Goal: Book appointment/travel/reservation: Book appointment/travel/reservation

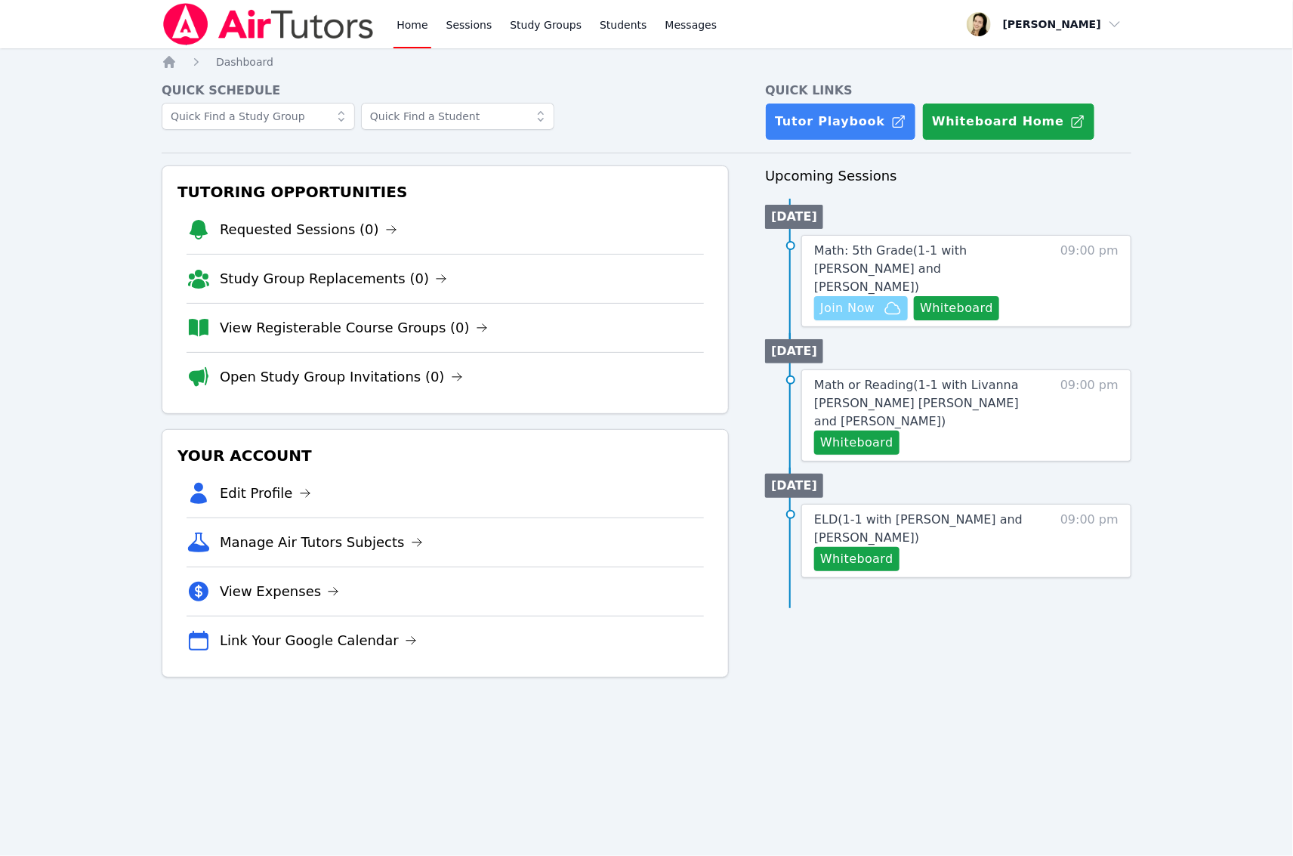
click at [847, 299] on span "Join Now" at bounding box center [847, 308] width 54 height 18
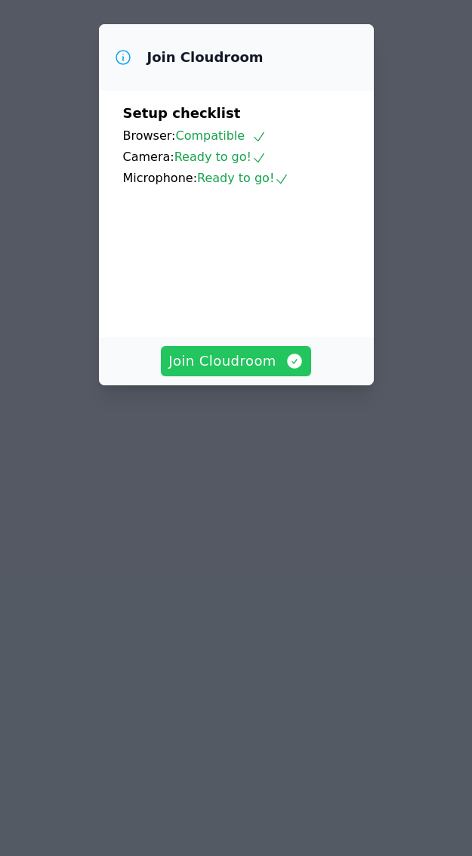
click at [217, 372] on span "Join Cloudroom" at bounding box center [235, 360] width 135 height 21
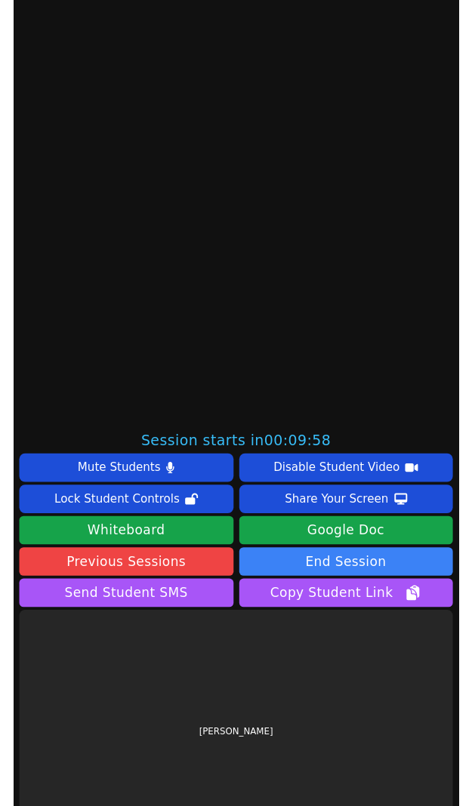
scroll to position [453, 0]
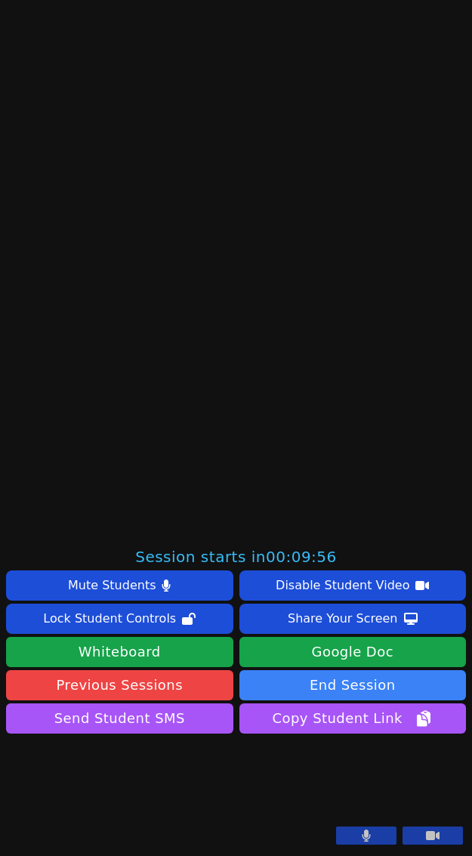
click at [356, 837] on button at bounding box center [366, 835] width 60 height 18
click at [428, 833] on button at bounding box center [432, 835] width 60 height 18
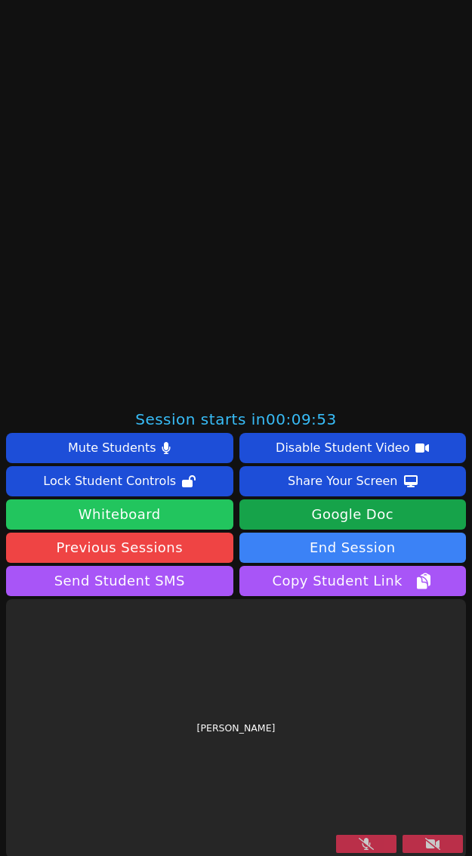
click at [165, 511] on button "Whiteboard" at bounding box center [119, 514] width 227 height 30
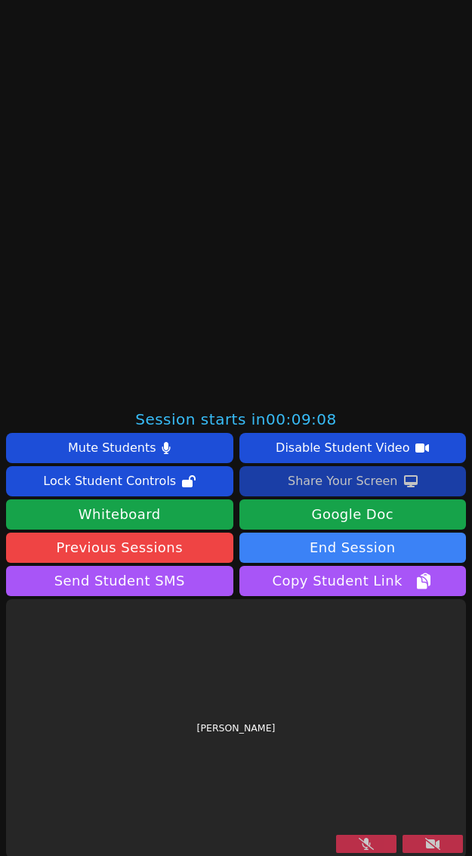
click at [328, 483] on div "Share Your Screen" at bounding box center [343, 481] width 110 height 24
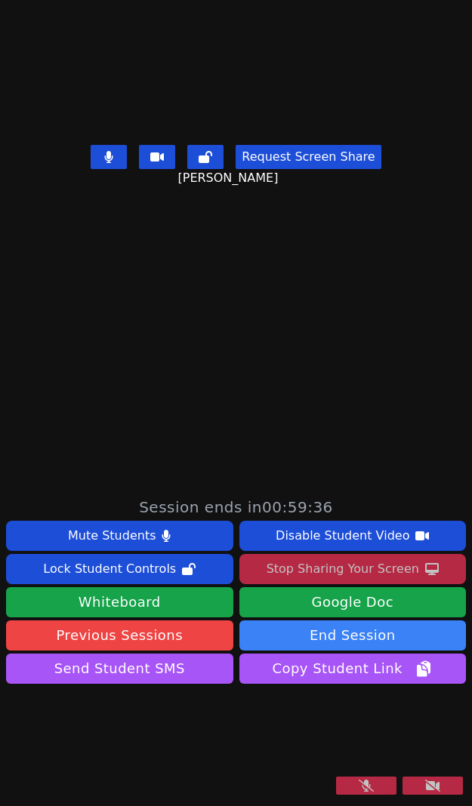
drag, startPoint x: 347, startPoint y: 783, endPoint x: 375, endPoint y: 773, distance: 29.9
click at [359, 783] on icon at bounding box center [366, 786] width 15 height 12
click at [427, 793] on button at bounding box center [432, 786] width 60 height 18
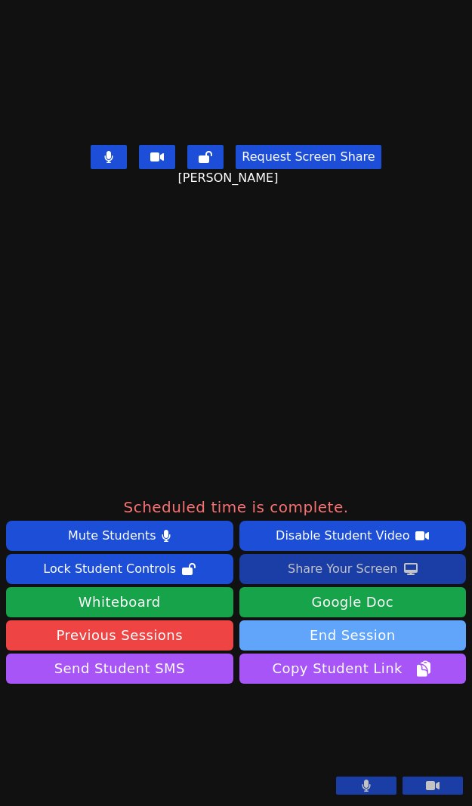
click at [361, 621] on button "End Session" at bounding box center [352, 636] width 227 height 30
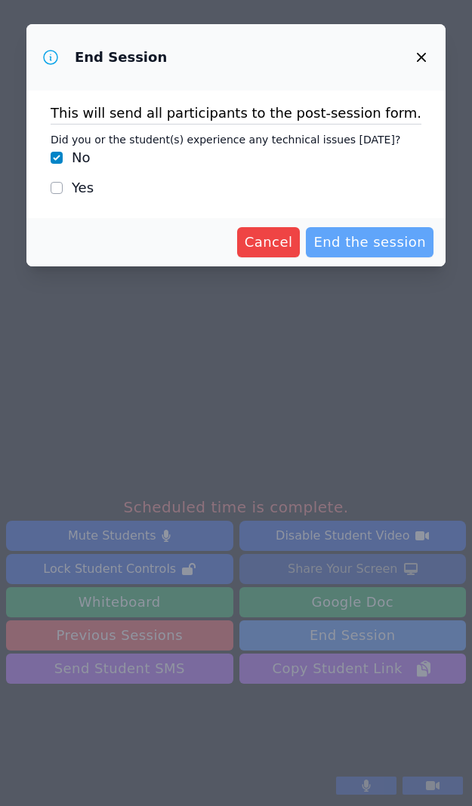
click at [382, 242] on span "End the session" at bounding box center [369, 242] width 113 height 21
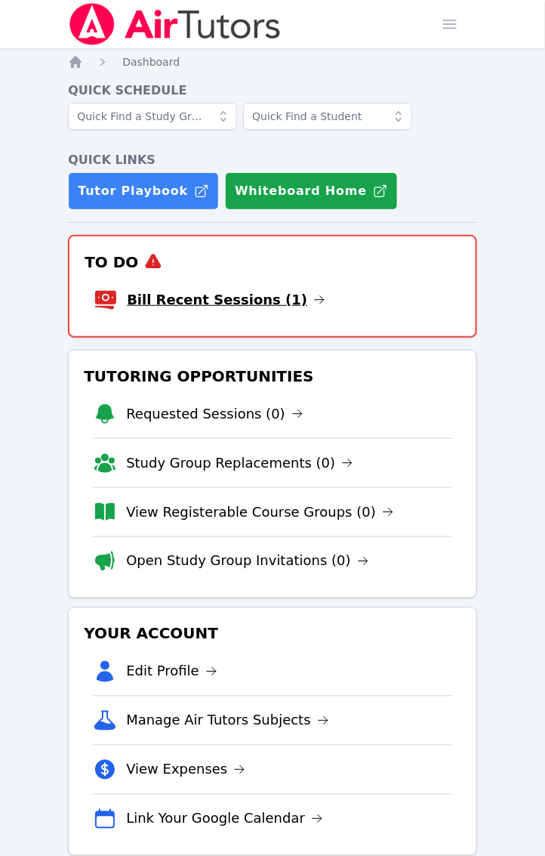
drag, startPoint x: 0, startPoint y: 0, endPoint x: 170, endPoint y: 306, distance: 349.9
click at [170, 306] on link "Bill Recent Sessions (1)" at bounding box center [226, 299] width 199 height 21
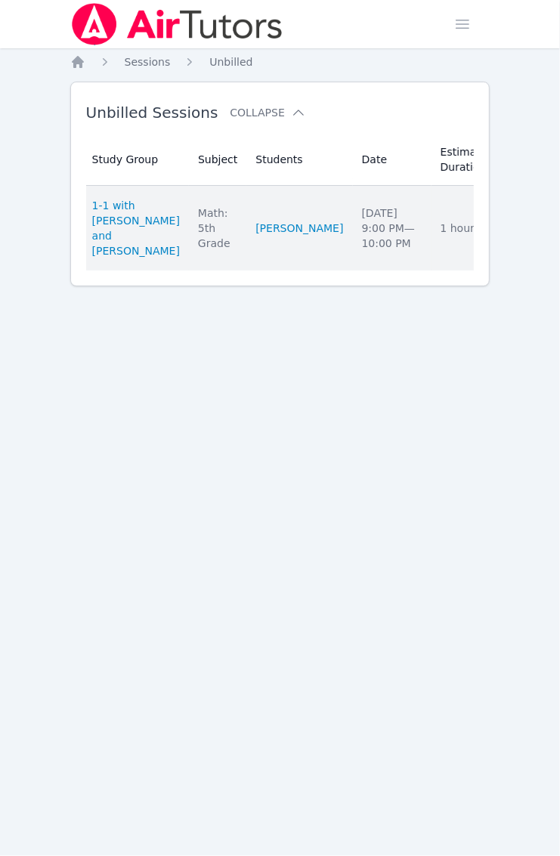
click at [511, 236] on link "Complete" at bounding box center [547, 228] width 72 height 24
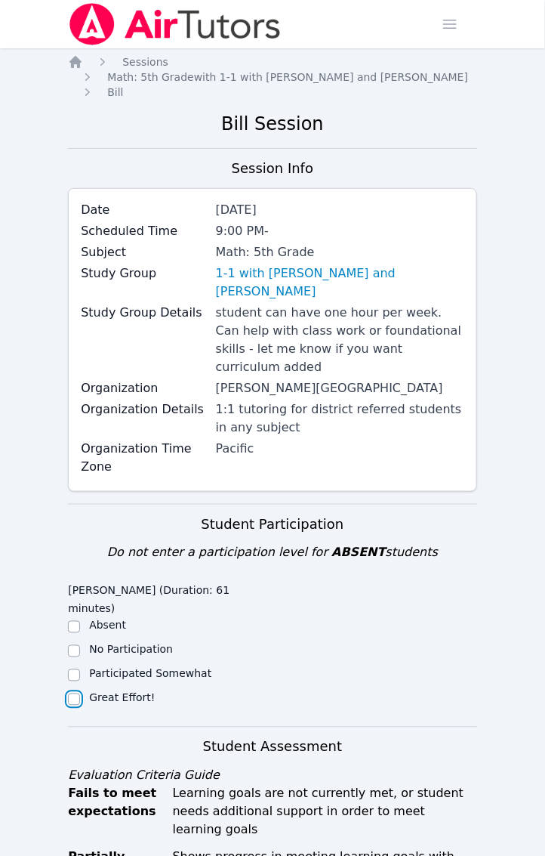
click at [76, 693] on input "Great Effort!" at bounding box center [74, 699] width 12 height 12
checkbox input "true"
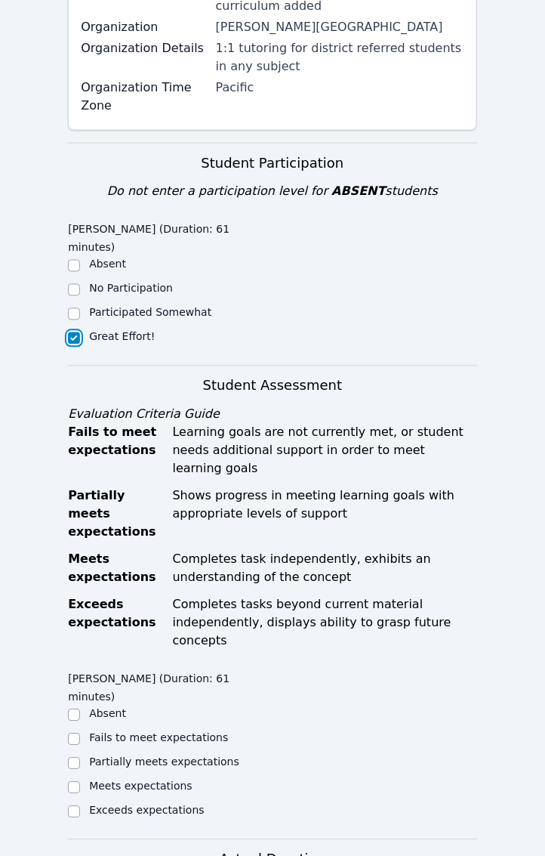
scroll to position [378, 0]
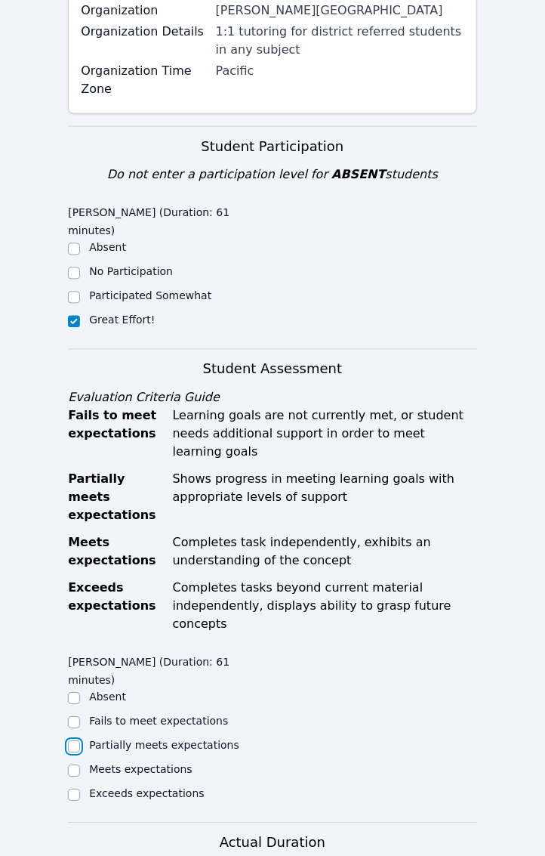
click at [73, 741] on input "Partially meets expectations" at bounding box center [74, 747] width 12 height 12
checkbox input "true"
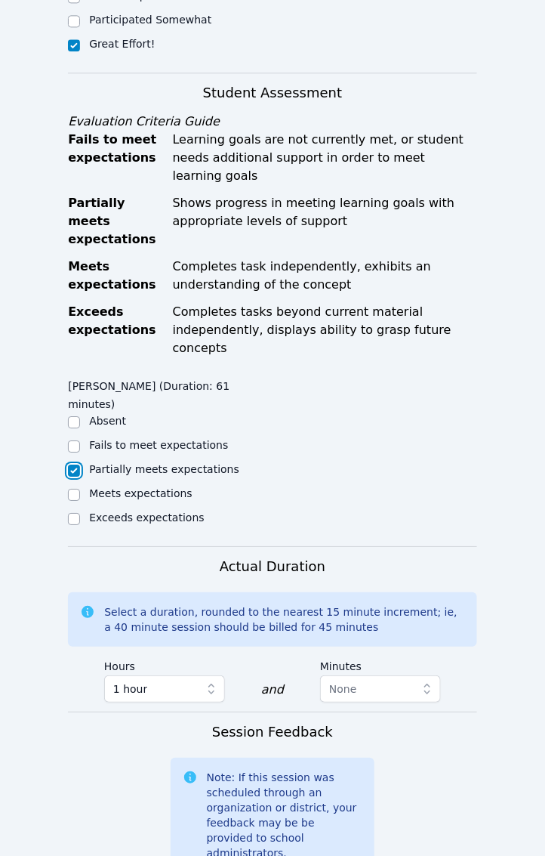
scroll to position [755, 0]
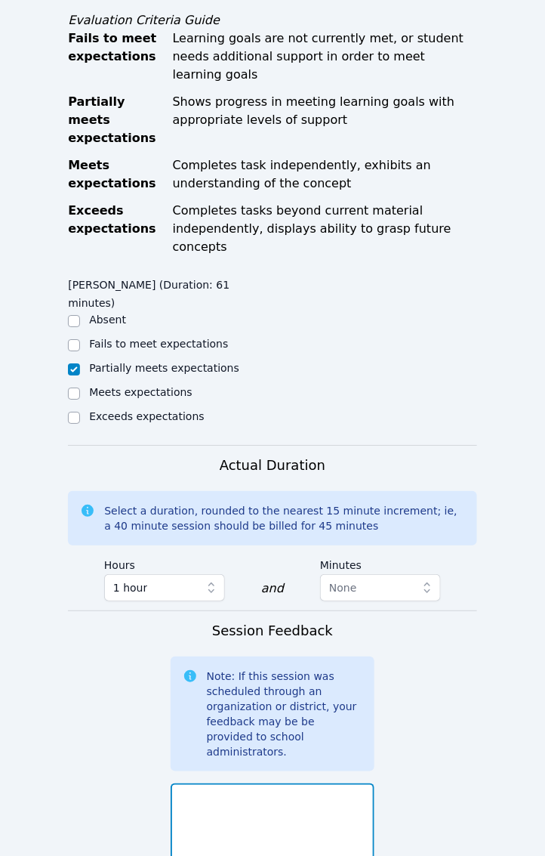
click at [217, 783] on textarea at bounding box center [273, 824] width 205 height 82
paste textarea "After warming up with a bellringer on multiplies of 5, arrays, fact families, m…"
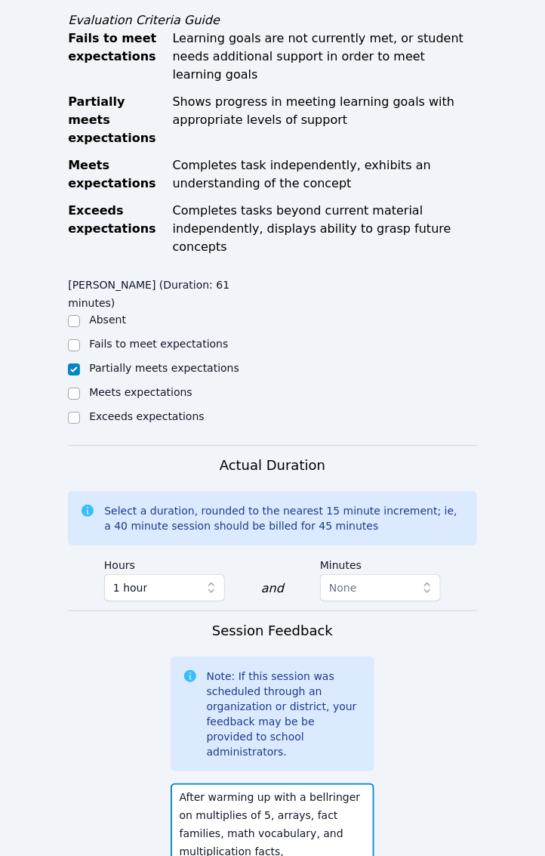
scroll to position [49, 0]
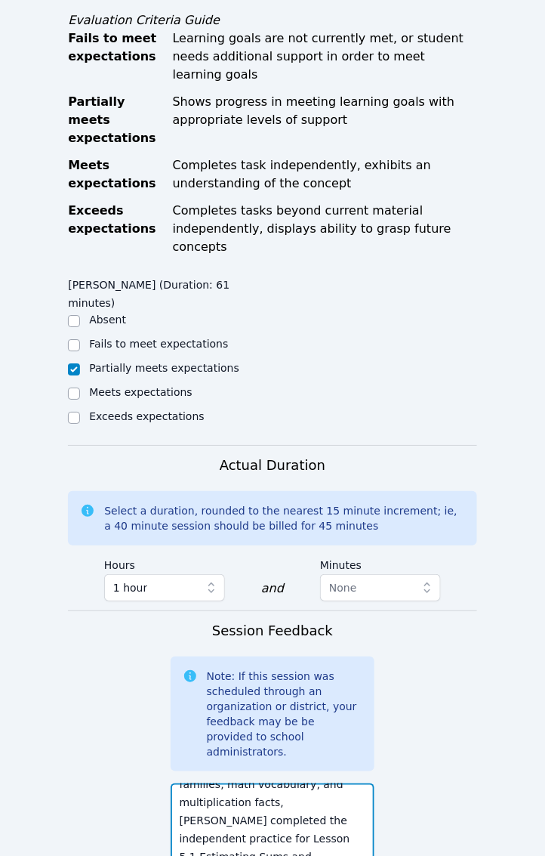
type textarea "After warming up with a bellringer on multiplies of 5, arrays, fact families, m…"
paste textarea "multiplies of 5, arrays, fact families, math vocabulary, multiplication facts, …"
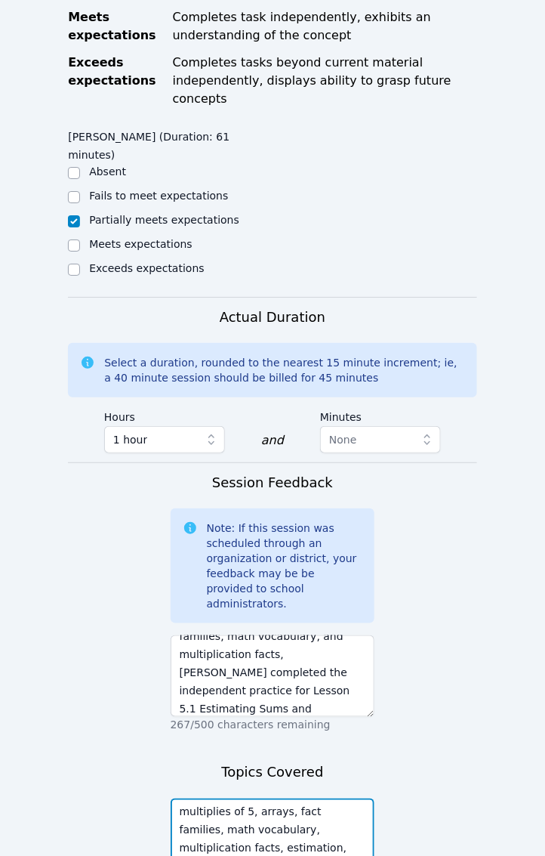
scroll to position [910, 0]
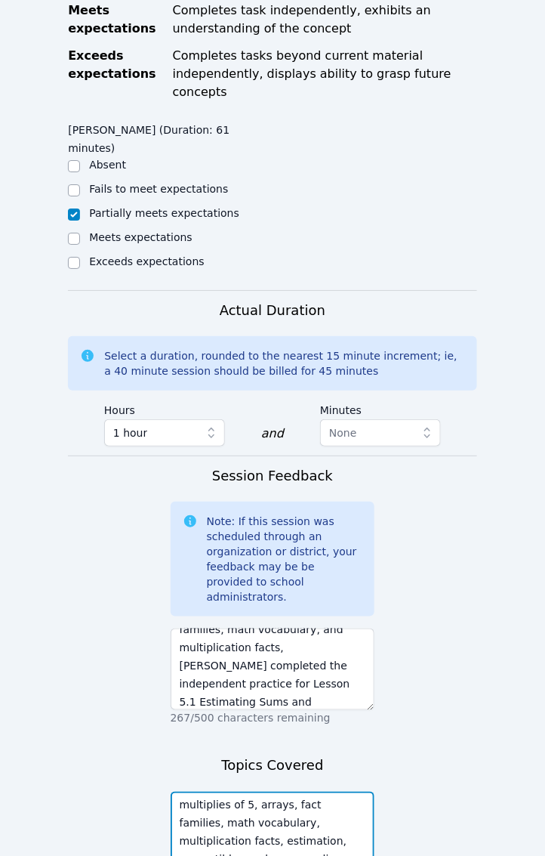
type textarea "multiplies of 5, arrays, fact families, math vocabulary, multiplication facts, …"
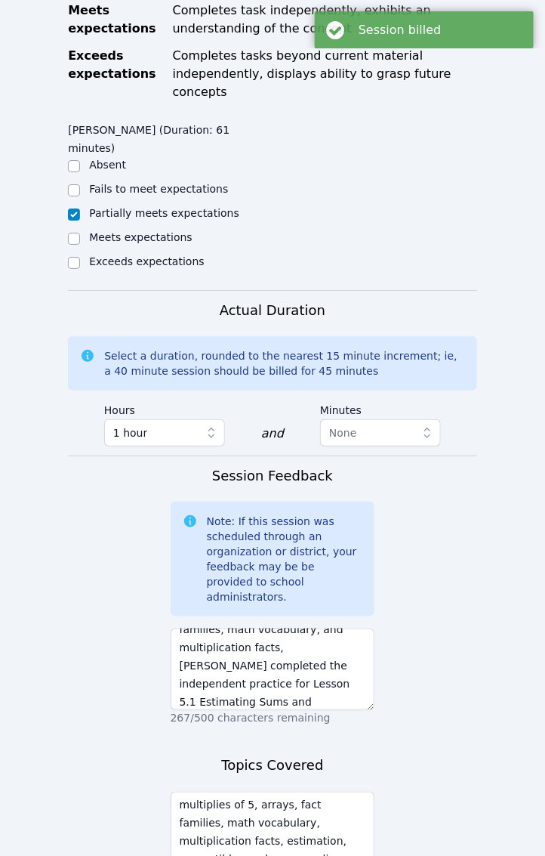
scroll to position [0, 0]
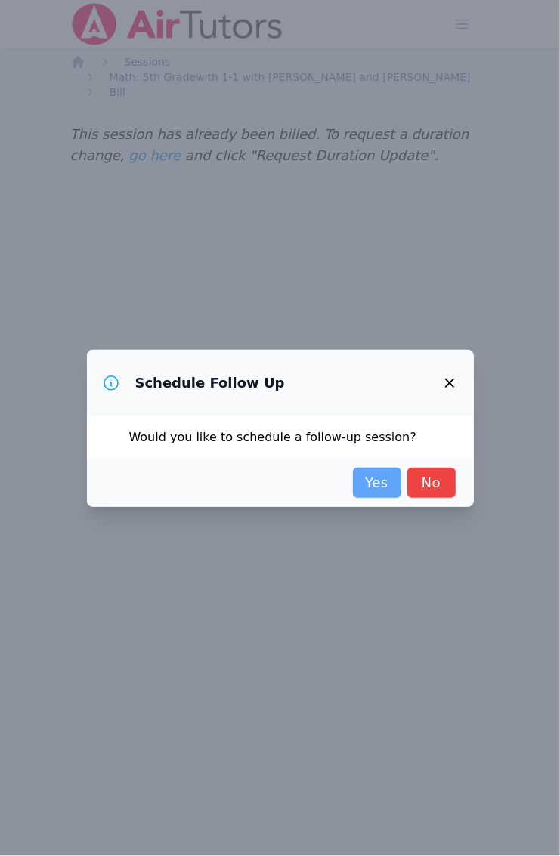
click at [378, 483] on link "Yes" at bounding box center [377, 482] width 48 height 30
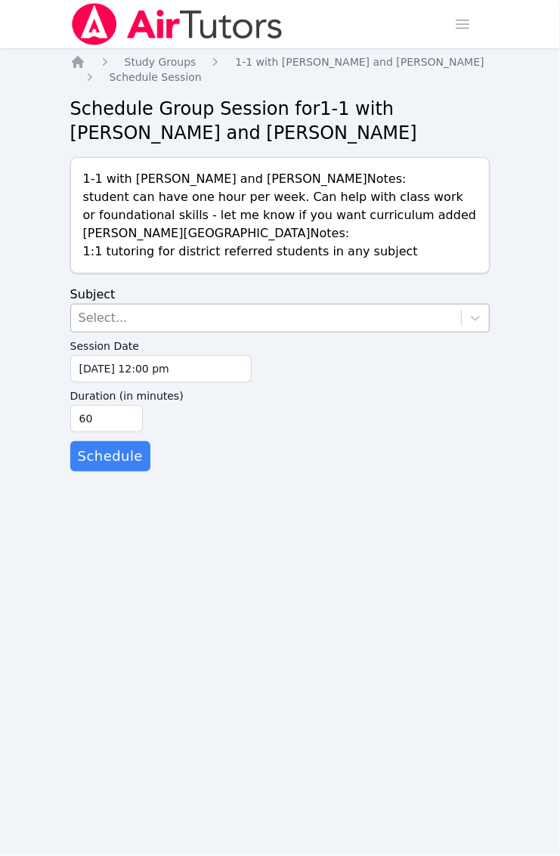
click at [84, 311] on div "Select..." at bounding box center [103, 318] width 49 height 18
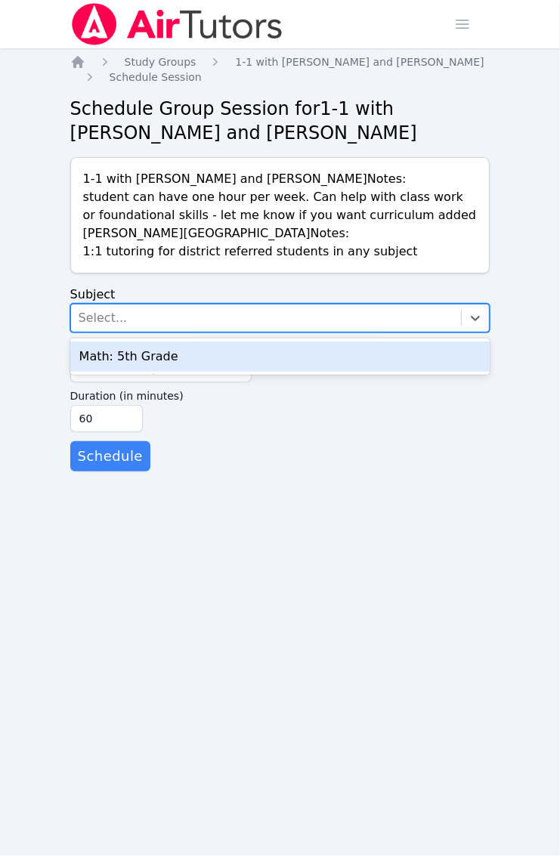
click at [115, 360] on div "Math: 5th Grade" at bounding box center [280, 356] width 420 height 30
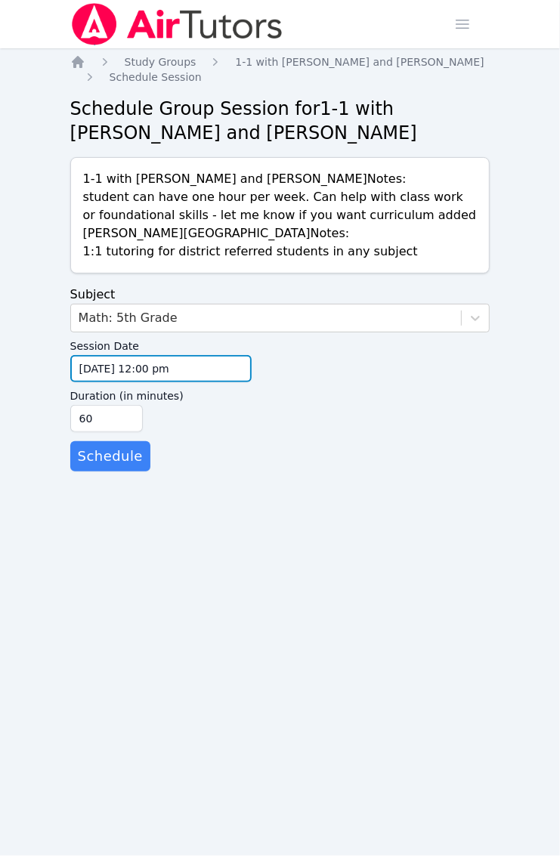
click at [109, 368] on input "09/22/2025 12:00 pm" at bounding box center [160, 368] width 181 height 27
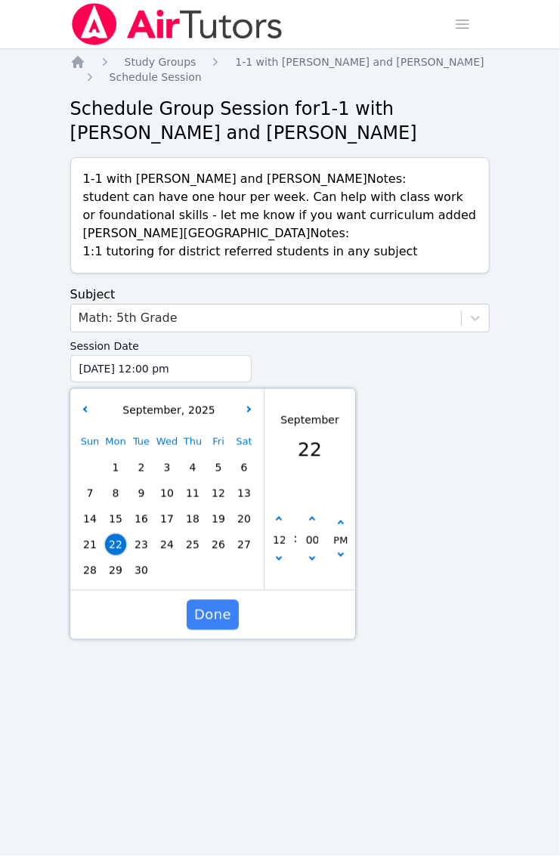
click at [122, 564] on span "29" at bounding box center [115, 570] width 21 height 21
click at [274, 521] on button "button" at bounding box center [278, 519] width 15 height 15
type input "09/29/2025 01:00 pm"
type input "01"
click at [274, 521] on button "button" at bounding box center [278, 519] width 15 height 15
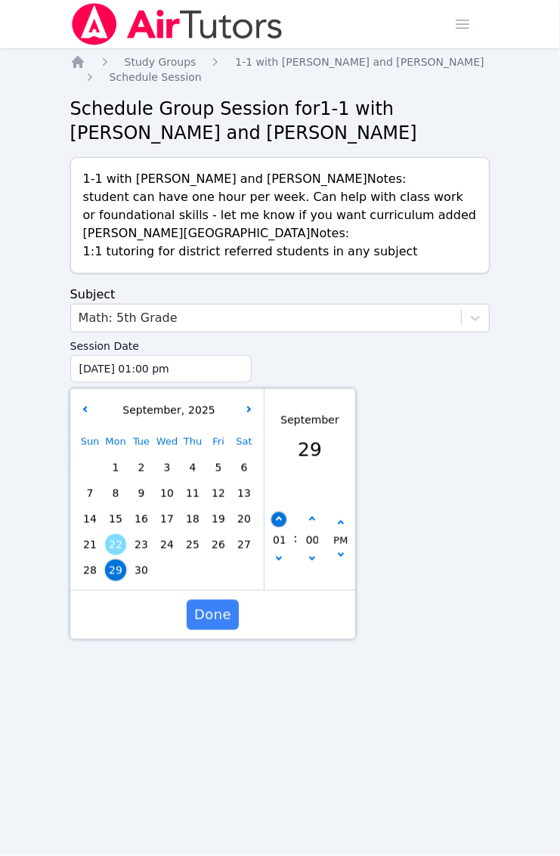
type input "09/29/2025 02:00 pm"
type input "02"
click at [274, 521] on button "button" at bounding box center [278, 519] width 15 height 15
type input "09/29/2025 03:00 pm"
type input "03"
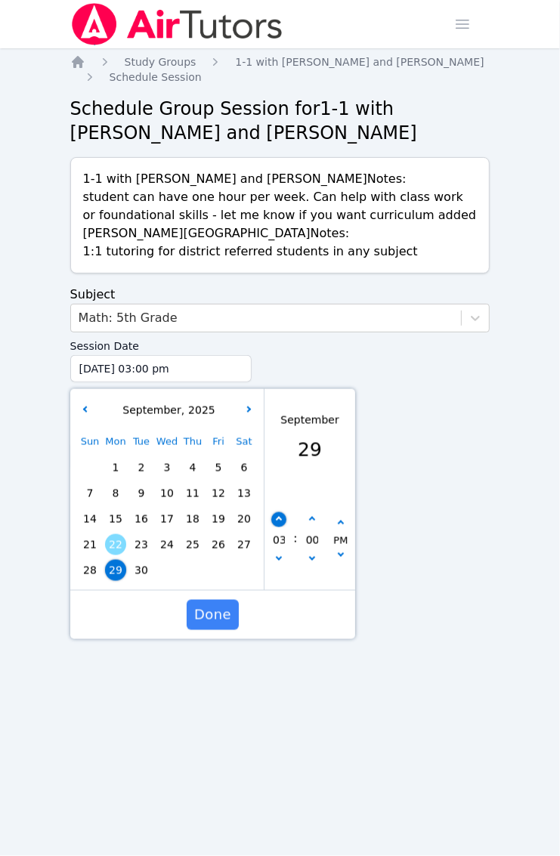
click at [274, 521] on button "button" at bounding box center [278, 519] width 15 height 15
type input "09/29/2025 04:00 pm"
type input "04"
click at [274, 520] on button "button" at bounding box center [278, 519] width 15 height 15
type input "09/29/2025 05:00 pm"
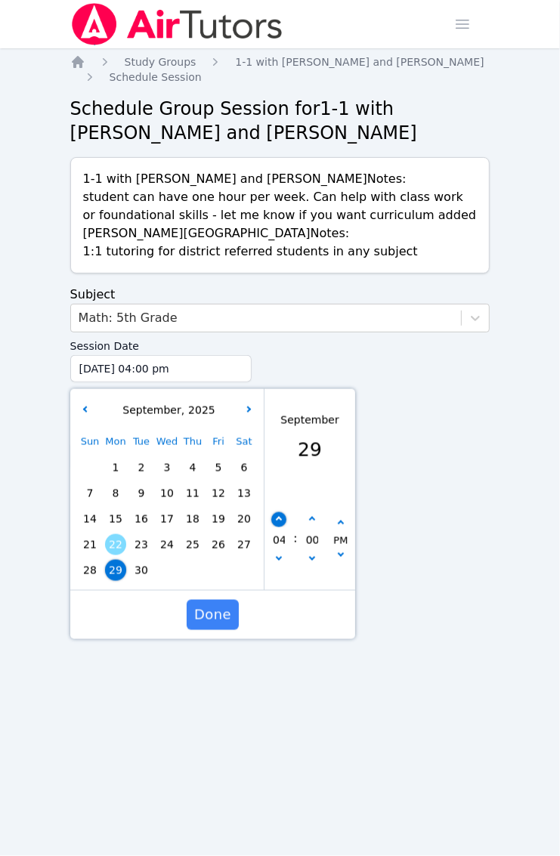
type input "05"
click at [274, 520] on button "button" at bounding box center [278, 519] width 15 height 15
type input "09/29/2025 06:00 pm"
type input "06"
click at [274, 520] on button "button" at bounding box center [278, 519] width 15 height 15
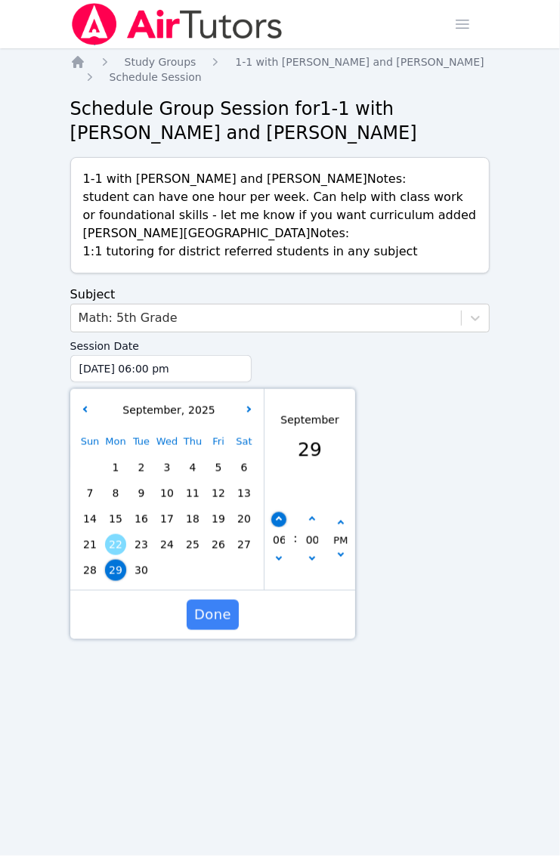
type input "09/29/2025 07:00 pm"
type input "07"
click at [274, 520] on button "button" at bounding box center [278, 519] width 15 height 15
type input "09/29/2025 08:00 pm"
type input "08"
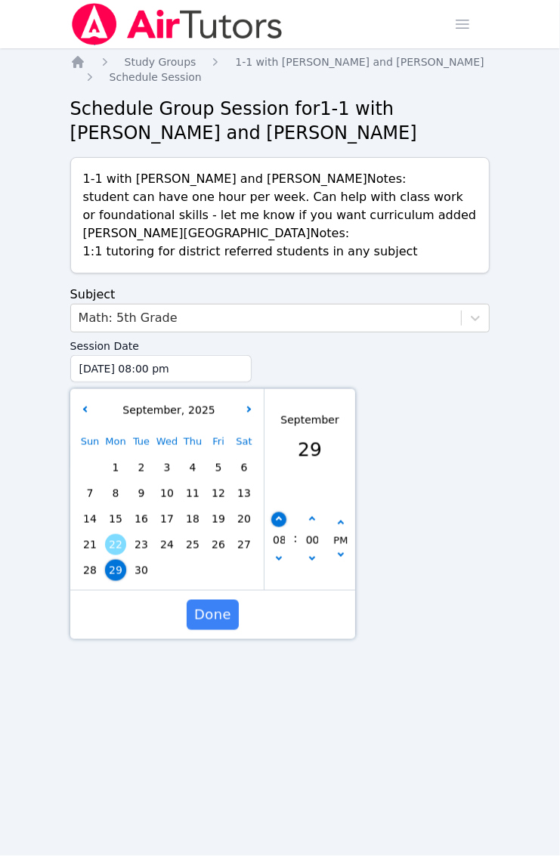
click at [274, 520] on button "button" at bounding box center [278, 519] width 15 height 15
type input "09/29/2025 09:00 pm"
type input "09"
click at [216, 615] on span "Done" at bounding box center [212, 614] width 37 height 21
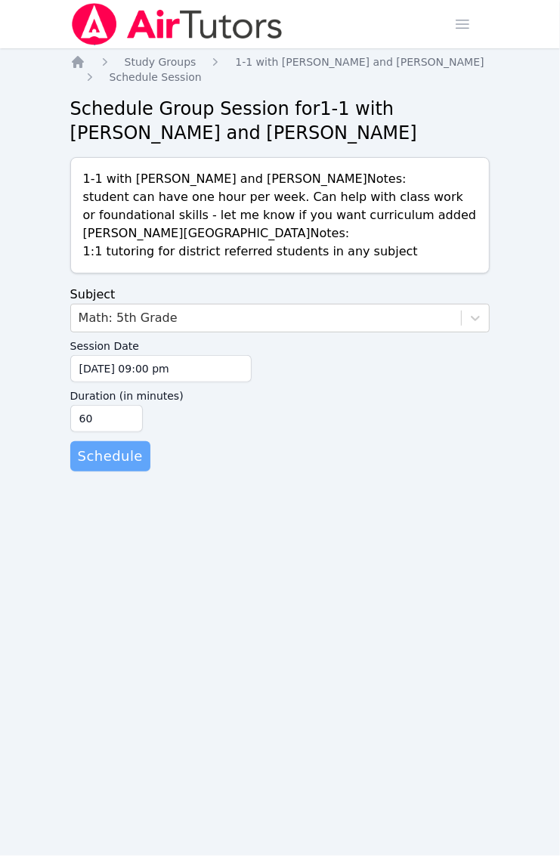
click at [116, 458] on span "Schedule" at bounding box center [110, 456] width 65 height 21
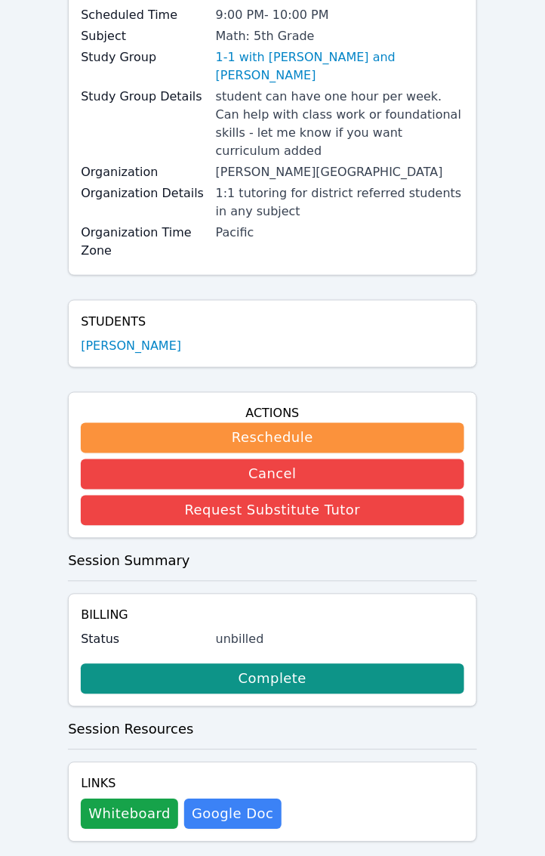
scroll to position [161, 0]
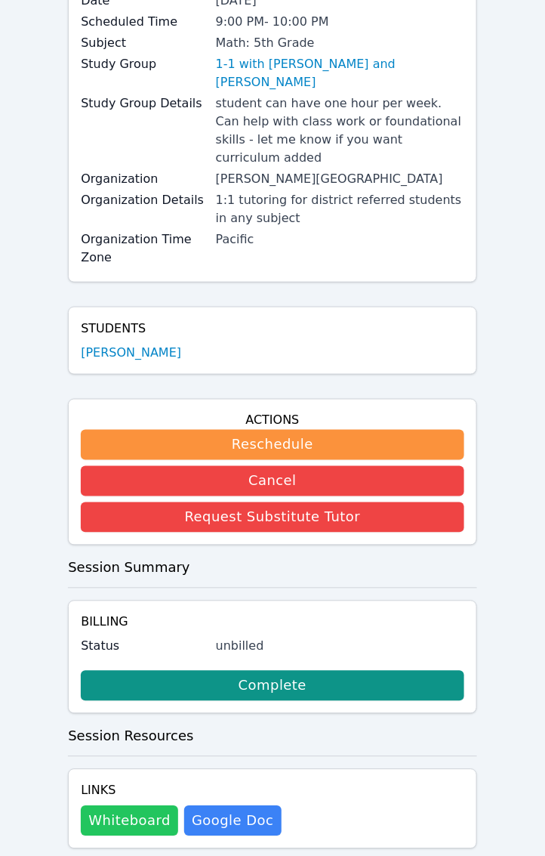
click at [123, 806] on button "Whiteboard" at bounding box center [129, 821] width 97 height 30
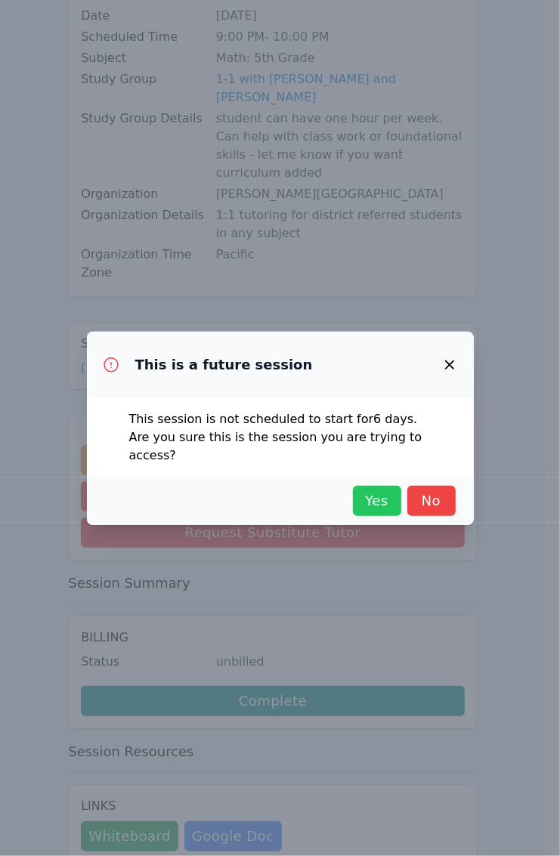
click at [375, 490] on span "Yes" at bounding box center [376, 500] width 33 height 21
